Goal: Task Accomplishment & Management: Manage account settings

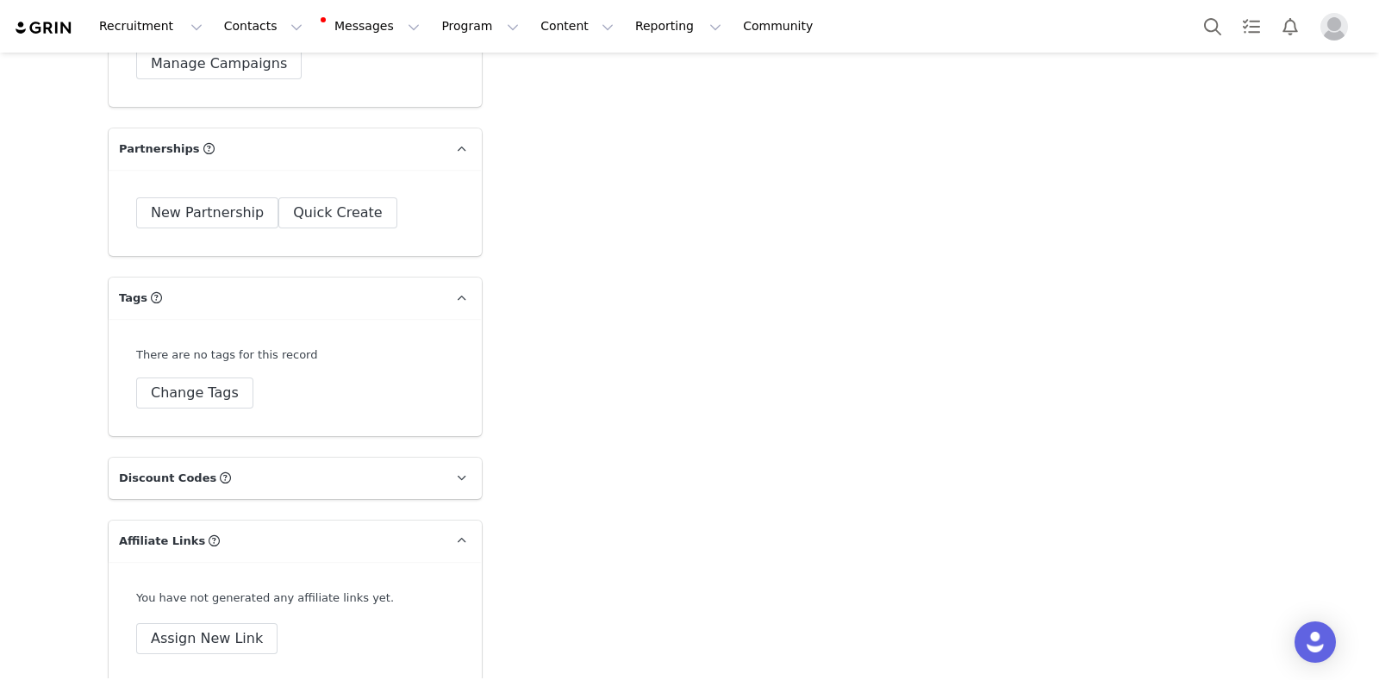
scroll to position [5187, 0]
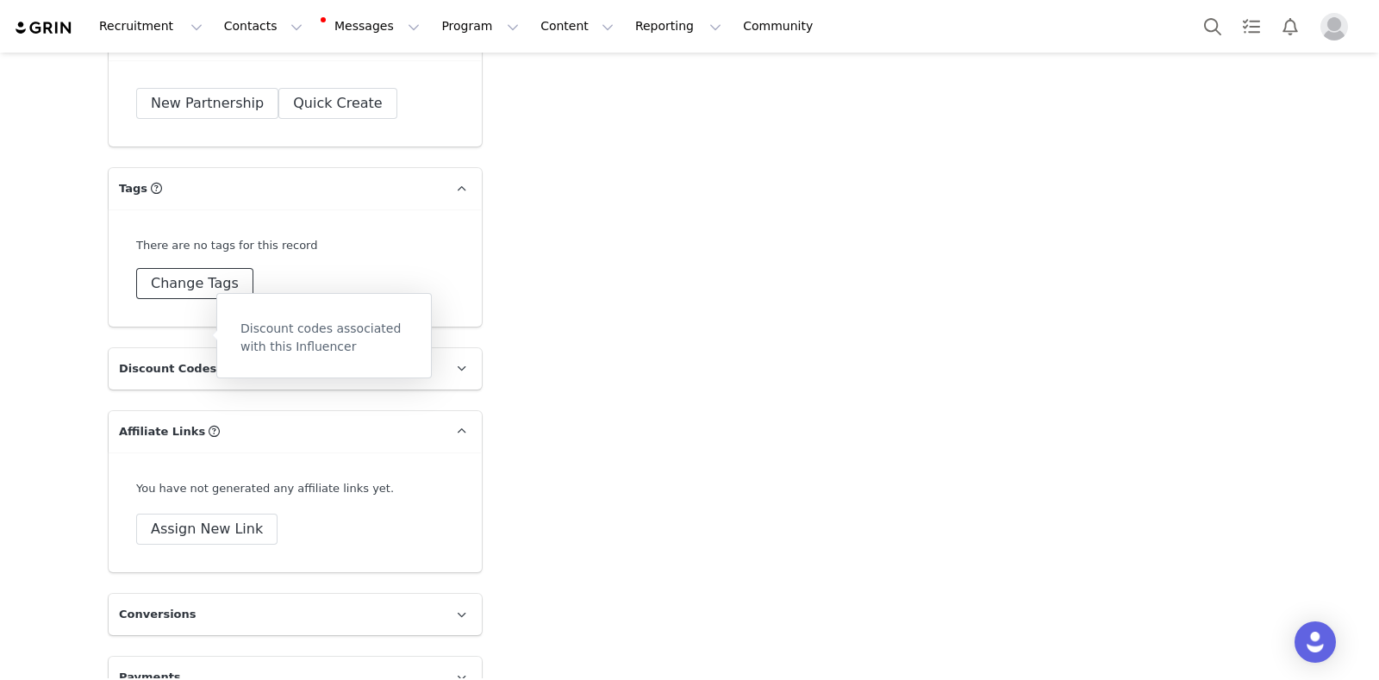
click at [206, 268] on button "Change Tags" at bounding box center [194, 283] width 117 height 31
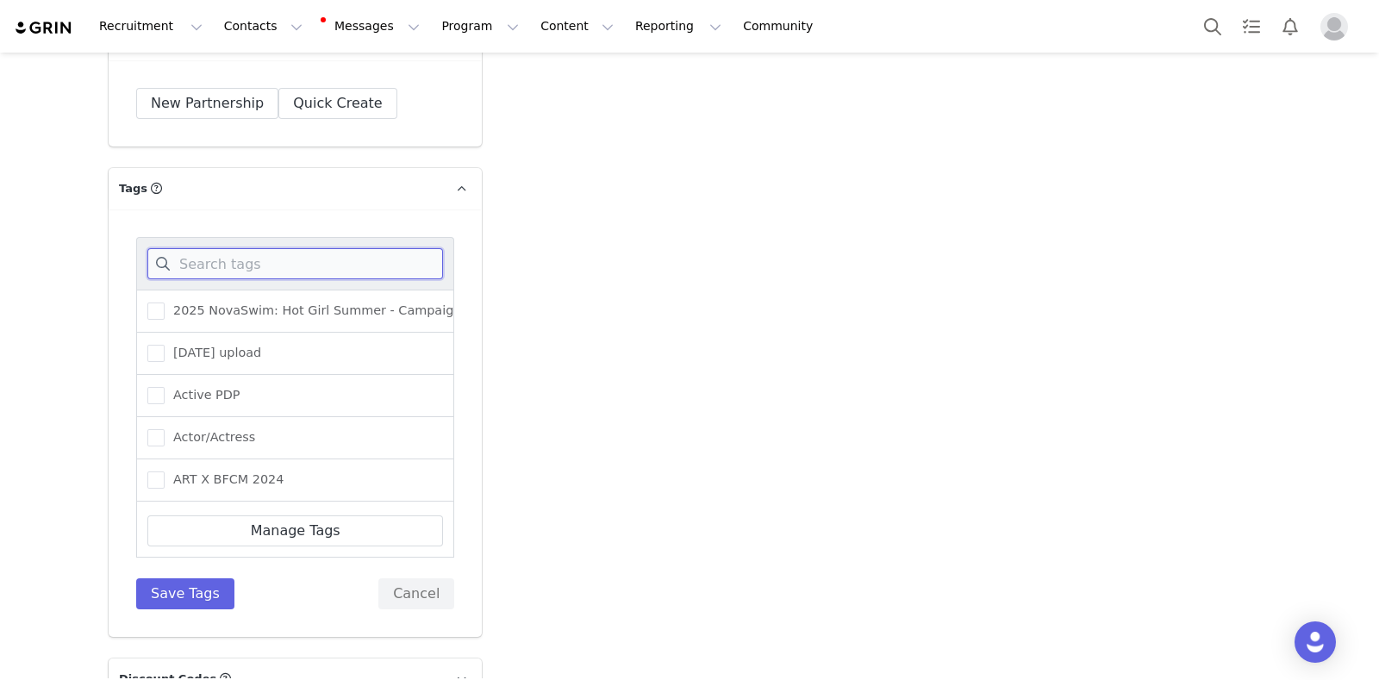
click at [239, 248] on input at bounding box center [295, 263] width 296 height 31
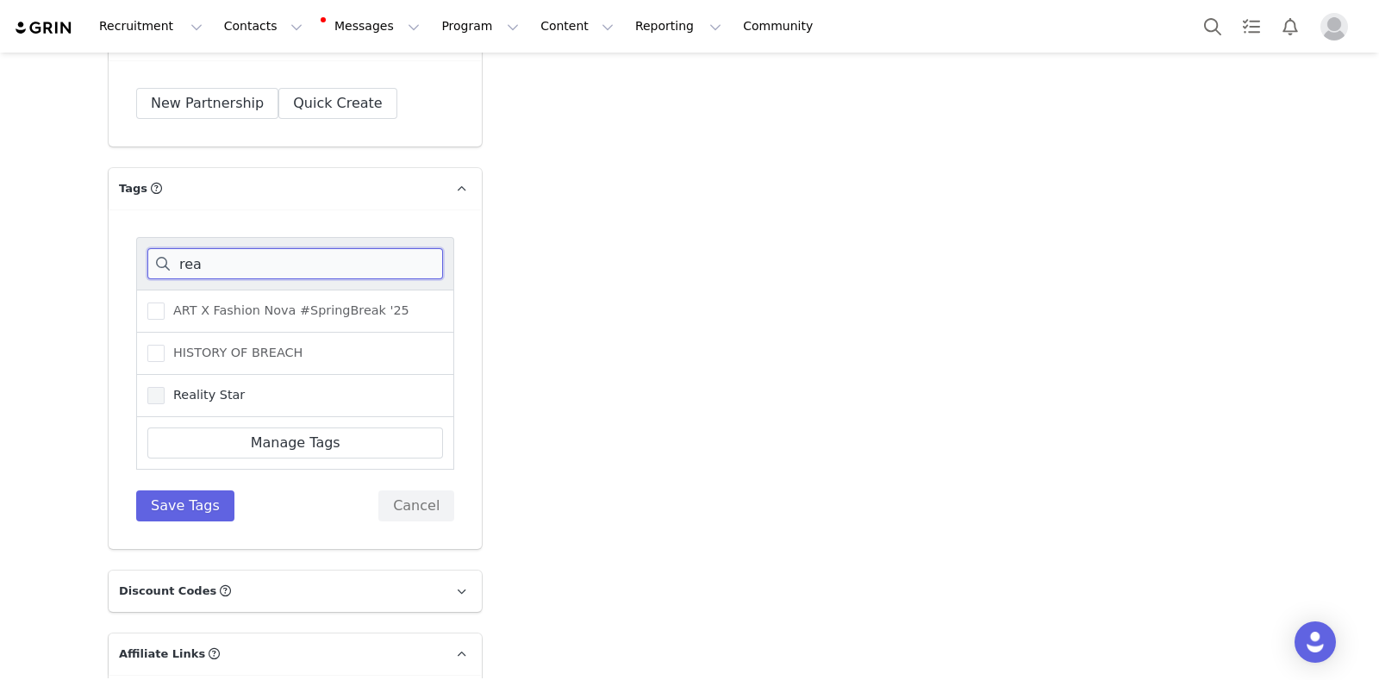
type input "rea"
click at [200, 387] on span "Reality Star" at bounding box center [205, 395] width 80 height 16
click at [165, 387] on input "Reality Star" at bounding box center [165, 387] width 0 height 0
click at [201, 491] on button "Save Tags" at bounding box center [185, 506] width 98 height 31
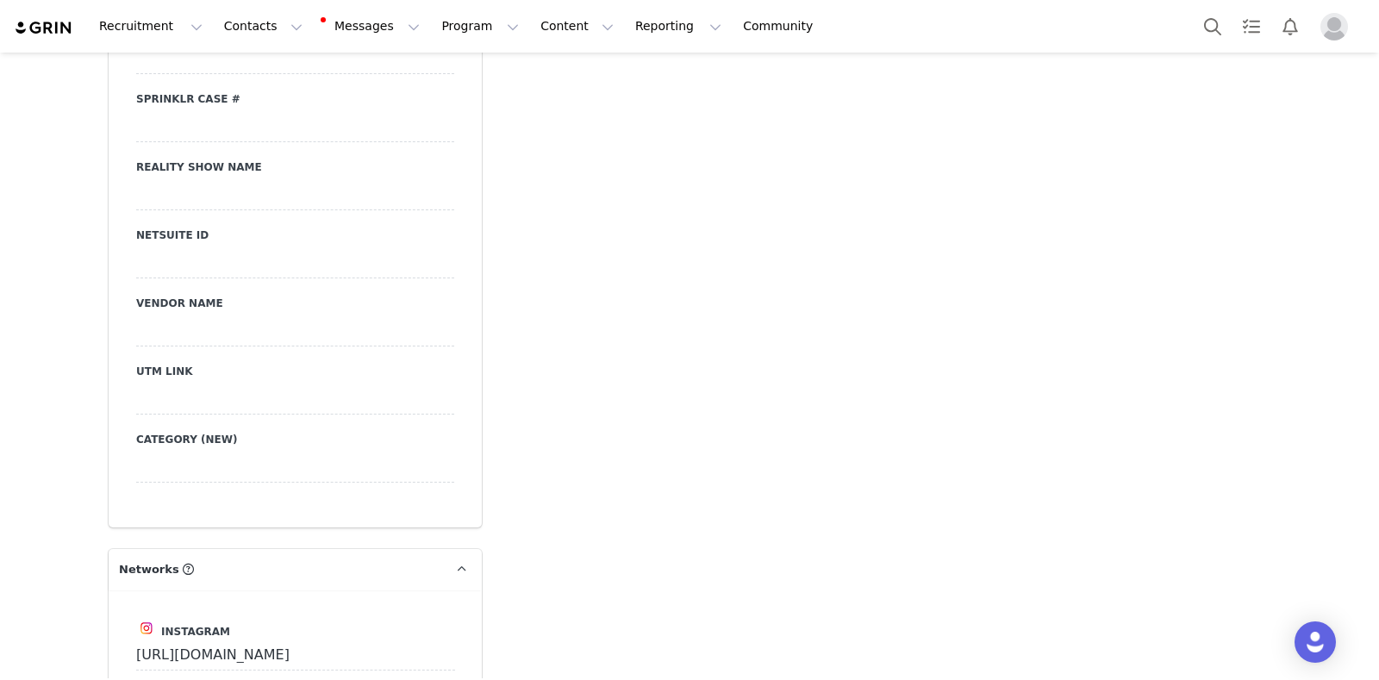
scroll to position [2909, 0]
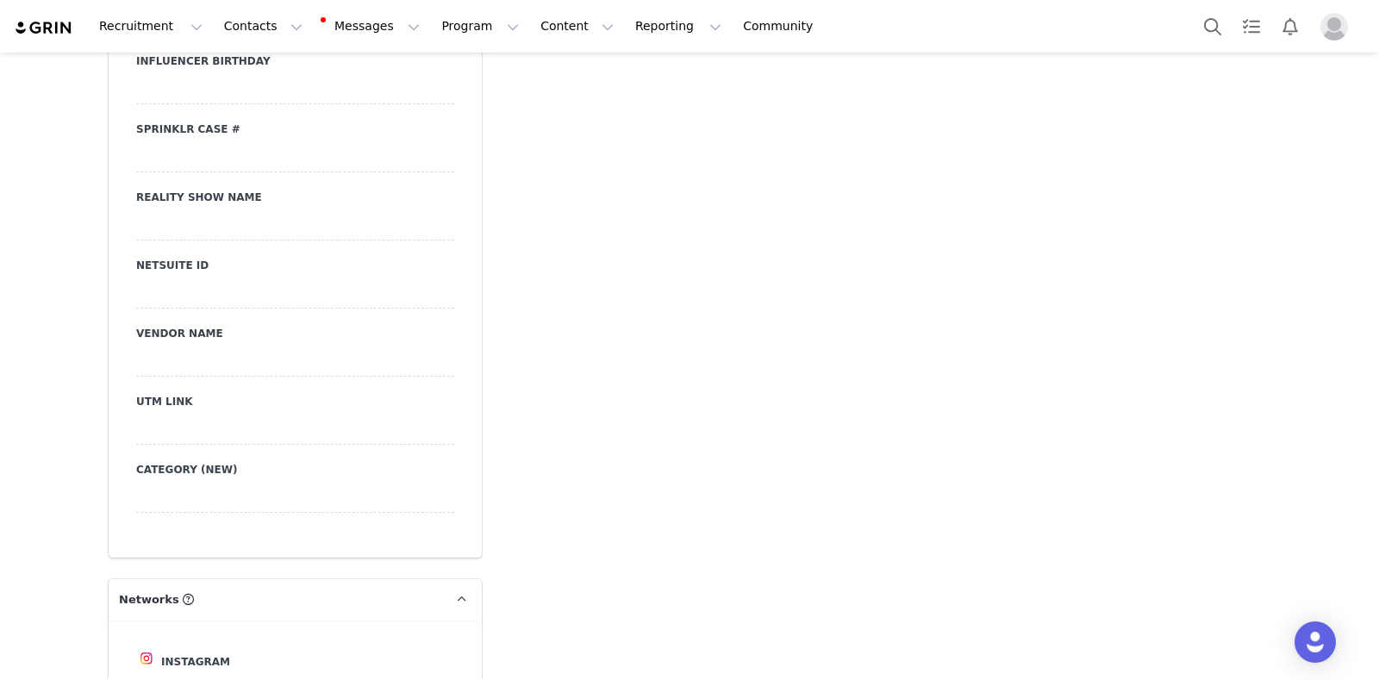
click at [203, 278] on div at bounding box center [295, 293] width 318 height 31
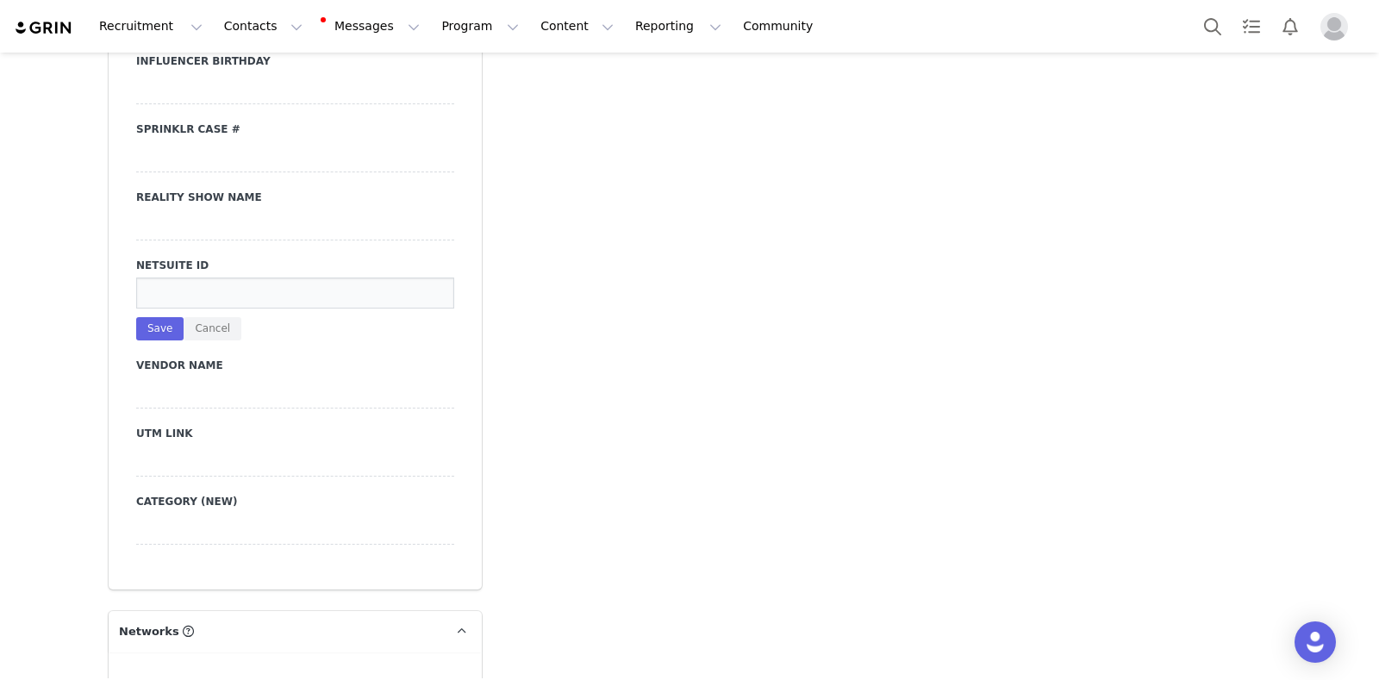
click at [203, 278] on input at bounding box center [295, 293] width 318 height 31
paste input "1488809"
type input "1488809"
click at [147, 317] on button "Save" at bounding box center [159, 328] width 47 height 23
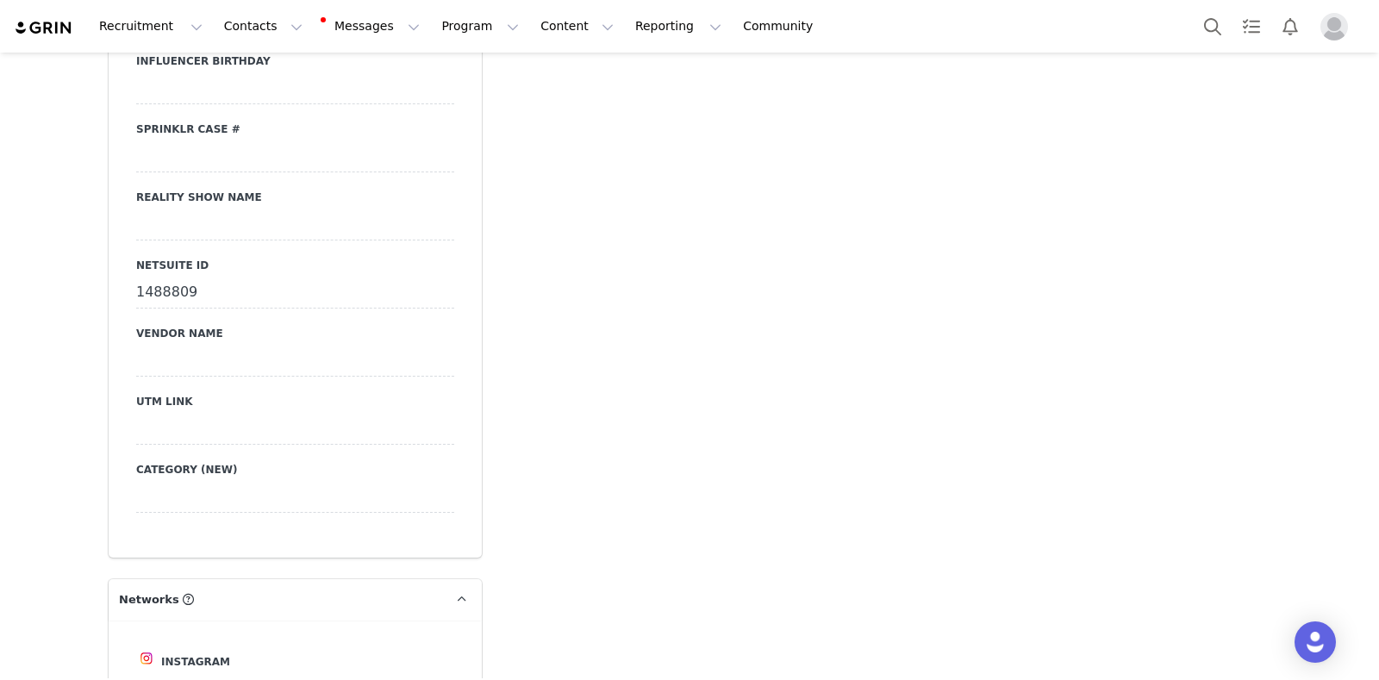
click at [201, 346] on div at bounding box center [295, 361] width 318 height 31
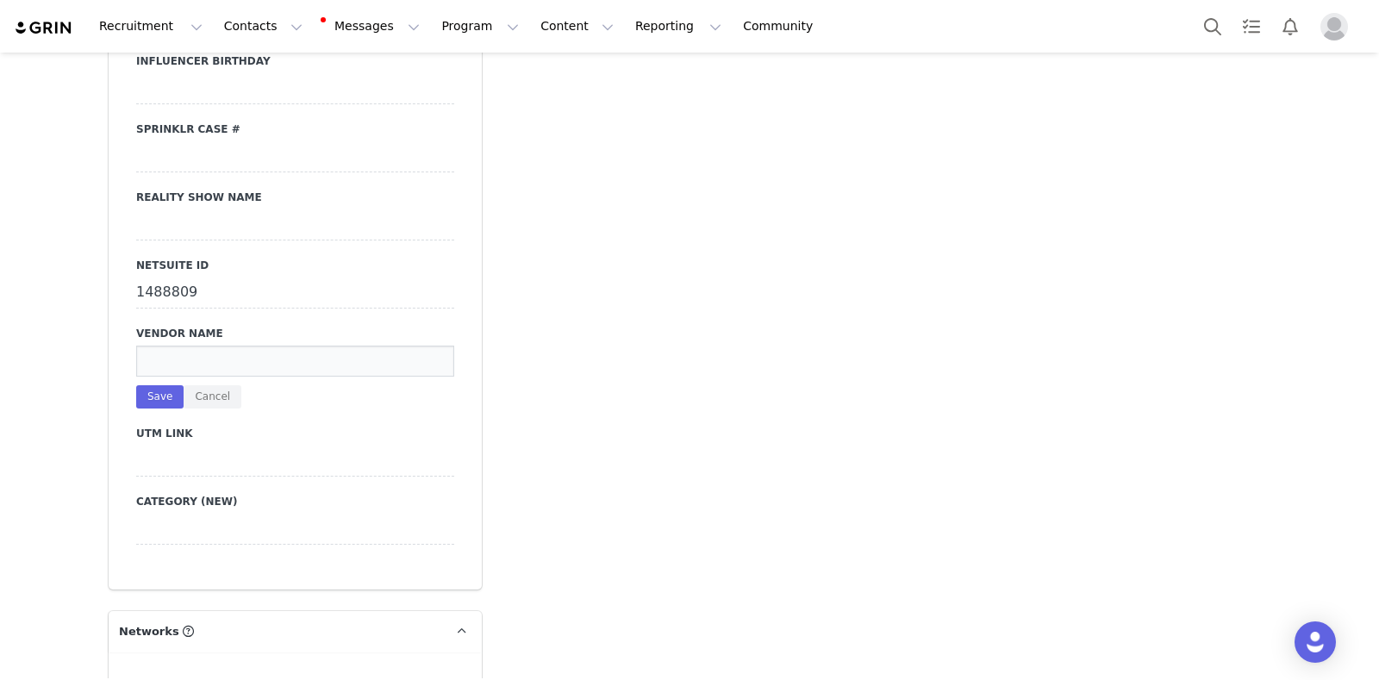
click at [201, 346] on input at bounding box center [295, 361] width 318 height 31
type input "TRENDY THE AGENCY"
click at [156, 385] on button "Save" at bounding box center [159, 396] width 47 height 23
